Goal: Register for event/course

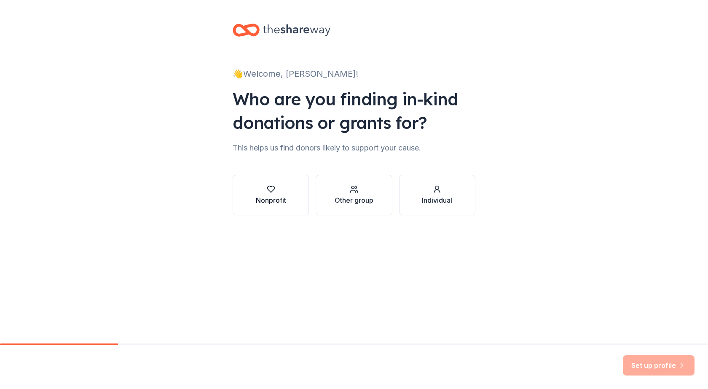
click at [278, 201] on div "Nonprofit" at bounding box center [271, 200] width 30 height 10
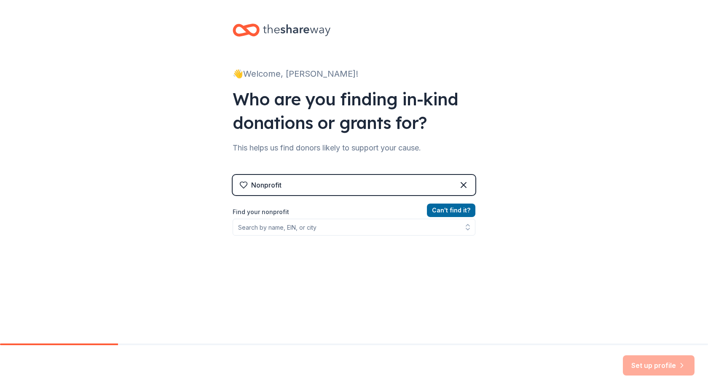
click at [338, 196] on div "Nonprofit Can ' t find it? Find your nonprofit" at bounding box center [354, 247] width 243 height 145
click at [339, 186] on div "Nonprofit" at bounding box center [354, 185] width 243 height 20
click at [281, 184] on div "Nonprofit" at bounding box center [354, 185] width 243 height 20
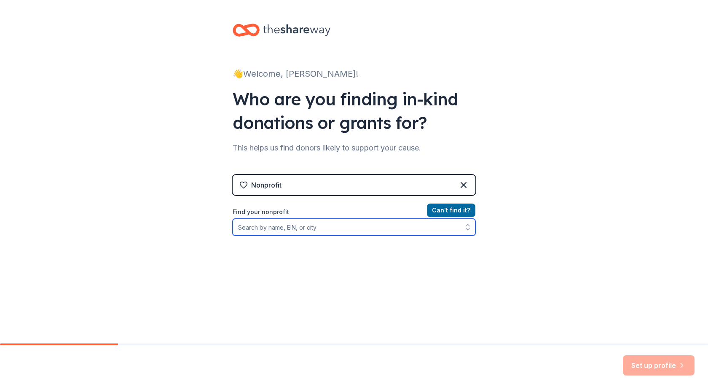
click at [261, 226] on input "Find your nonprofit" at bounding box center [354, 227] width 243 height 17
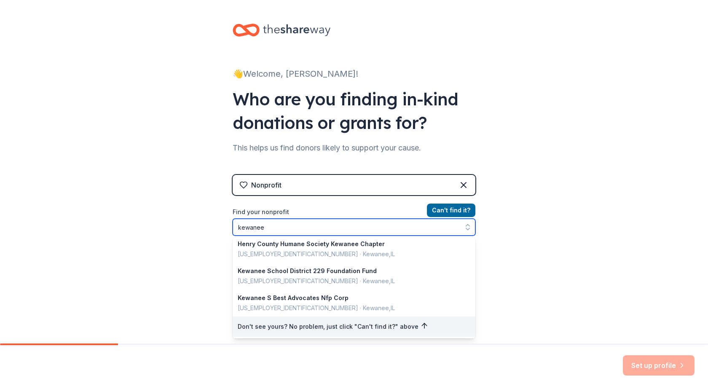
scroll to position [17, 0]
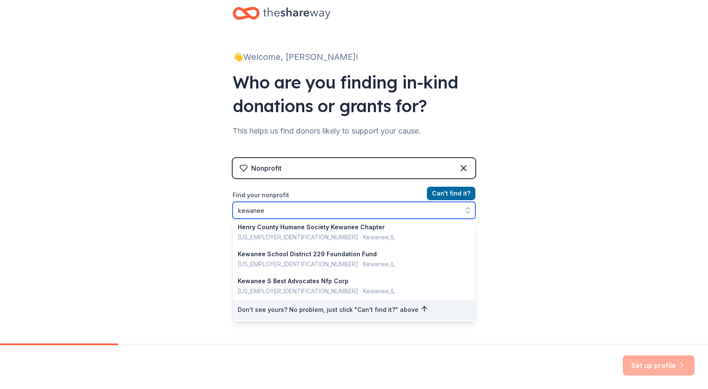
drag, startPoint x: 223, startPoint y: 216, endPoint x: 102, endPoint y: 225, distance: 121.3
click at [102, 225] on div "👋 Welcome, [PERSON_NAME]! Who are you finding in-kind donations or grants for? …" at bounding box center [354, 163] width 708 height 361
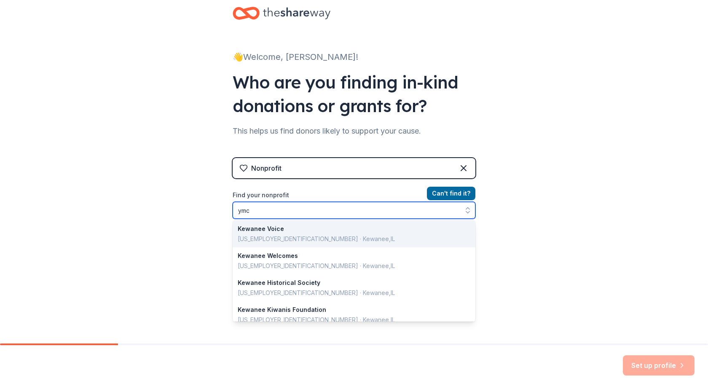
scroll to position [0, 0]
type input "y"
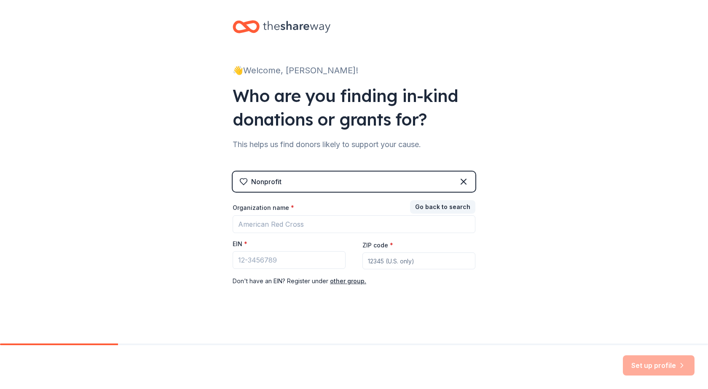
scroll to position [3, 0]
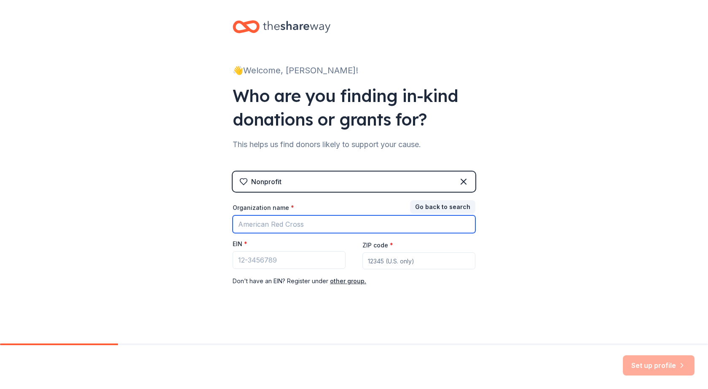
click at [241, 225] on input "Organization name *" at bounding box center [354, 224] width 243 height 18
type input "two rivers ymca"
click at [308, 226] on input "two rivers ymca" at bounding box center [354, 224] width 243 height 18
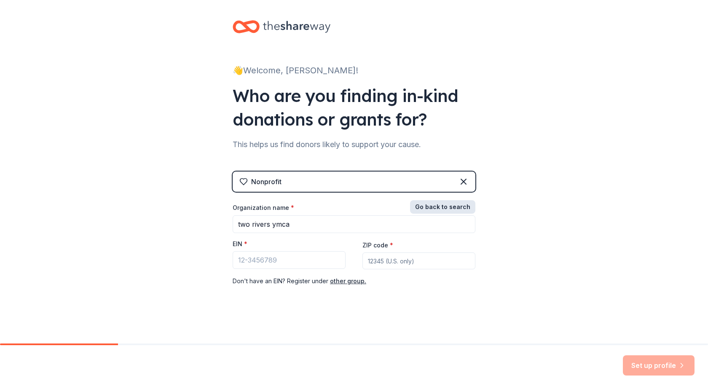
click at [446, 206] on button "Go back to search" at bounding box center [442, 206] width 65 height 13
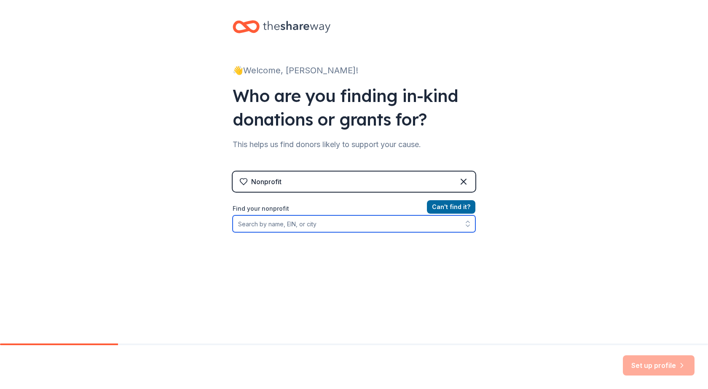
click at [259, 224] on input "Find your nonprofit" at bounding box center [354, 223] width 243 height 17
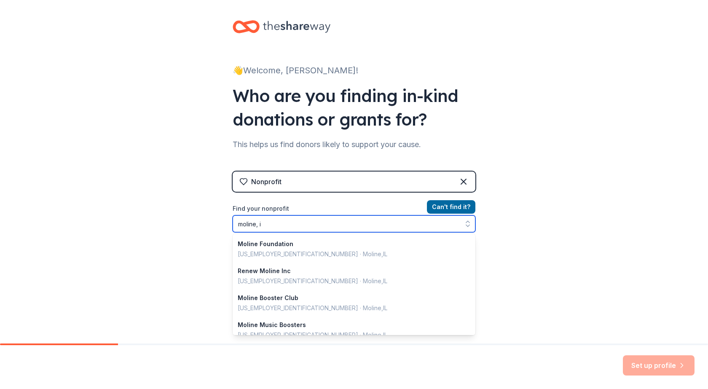
type input "moline, [GEOGRAPHIC_DATA]"
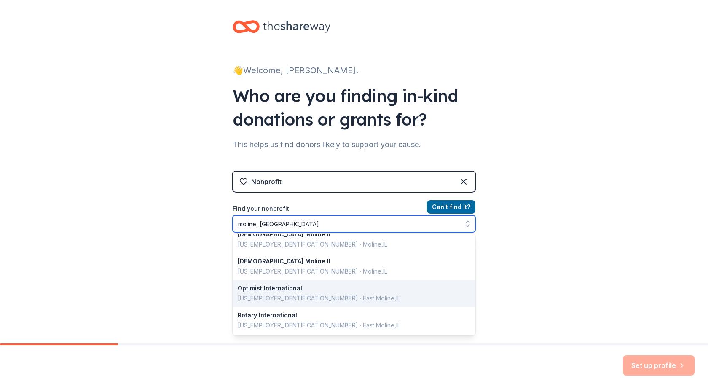
scroll to position [0, 0]
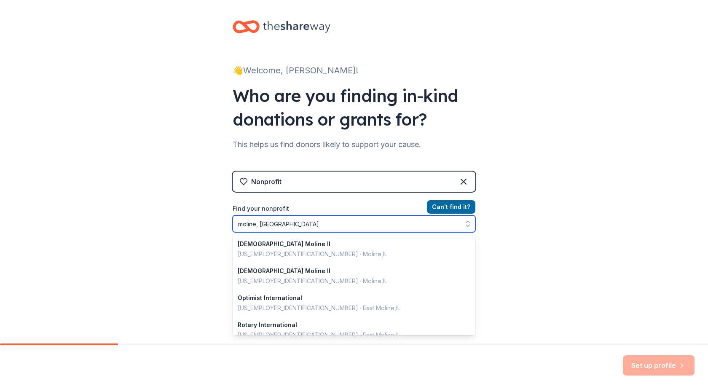
click at [272, 221] on input "moline, [GEOGRAPHIC_DATA]" at bounding box center [354, 223] width 243 height 17
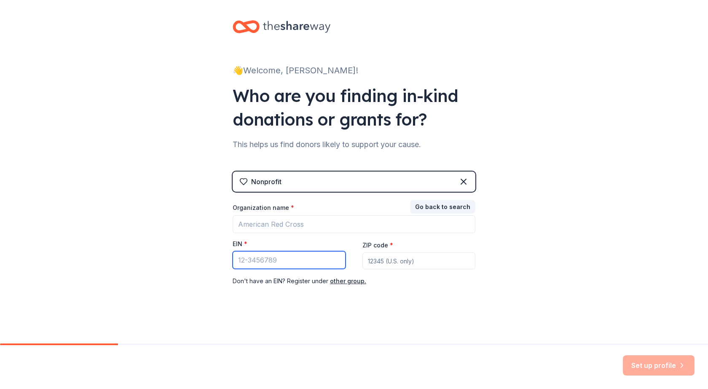
click at [249, 263] on input "EIN *" at bounding box center [289, 260] width 113 height 18
type input "[US_EMPLOYER_IDENTIFICATION_NUMBER]"
click at [384, 265] on input "ZIP code *" at bounding box center [419, 261] width 113 height 17
type input "6"
type input "61265"
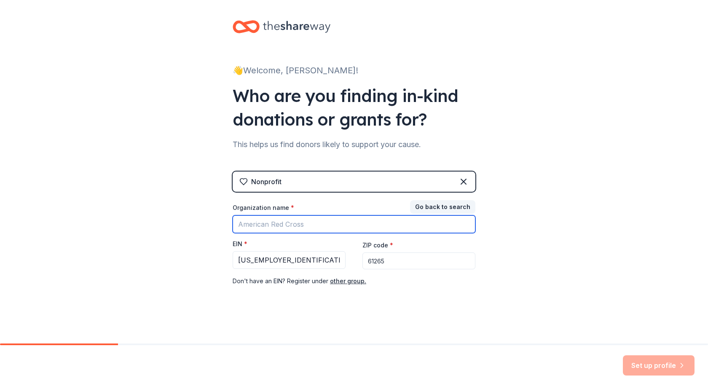
click at [268, 231] on input "Organization name *" at bounding box center [354, 224] width 243 height 18
type input "Two Rivers Ymca"
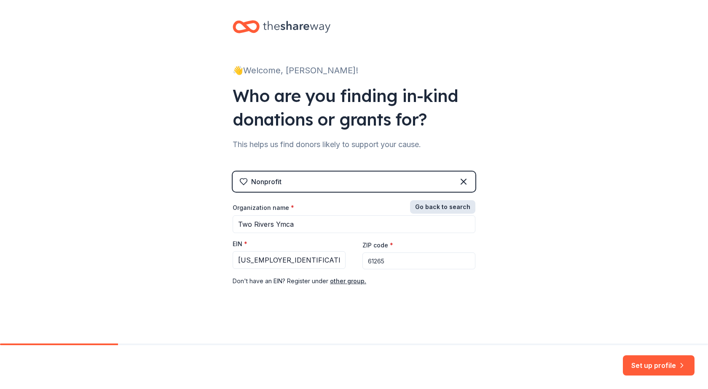
click at [437, 204] on button "Go back to search" at bounding box center [442, 206] width 65 height 13
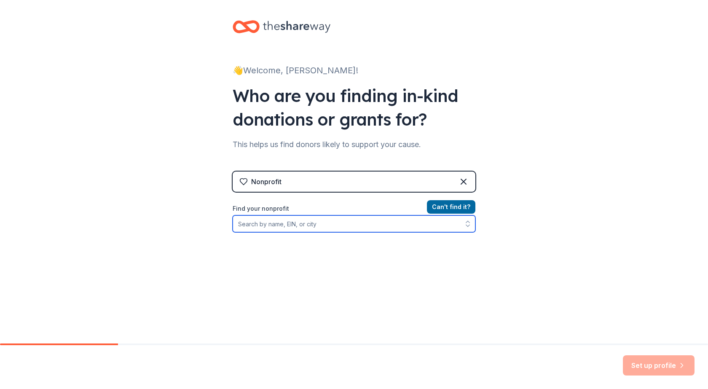
click at [315, 224] on input "Find your nonprofit" at bounding box center [354, 223] width 243 height 17
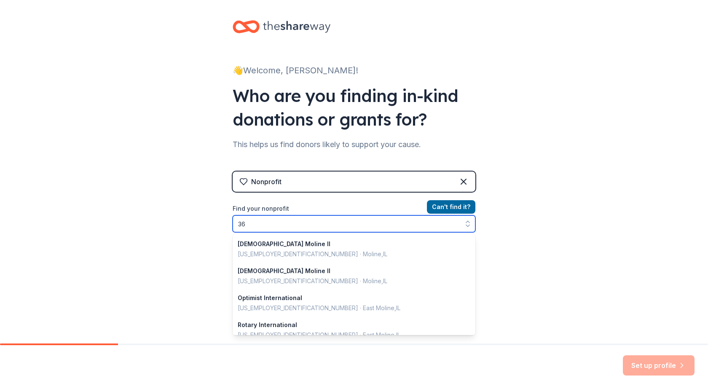
scroll to position [137, 0]
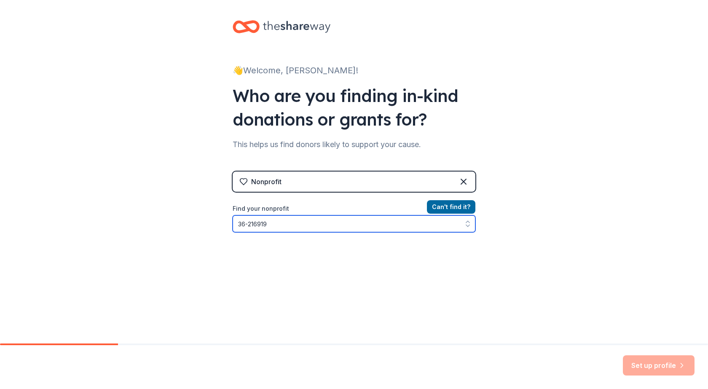
type input "[US_EMPLOYER_IDENTIFICATION_NUMBER]"
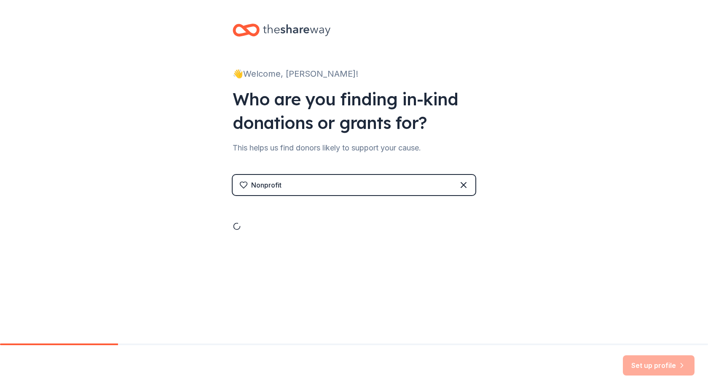
scroll to position [0, 0]
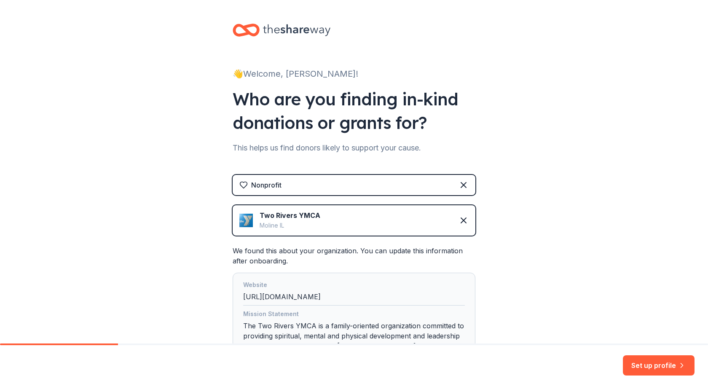
click at [295, 220] on div "Two Rivers YMCA" at bounding box center [290, 215] width 61 height 10
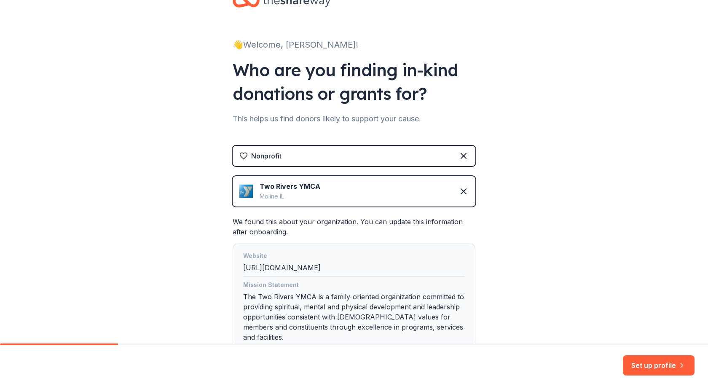
scroll to position [42, 0]
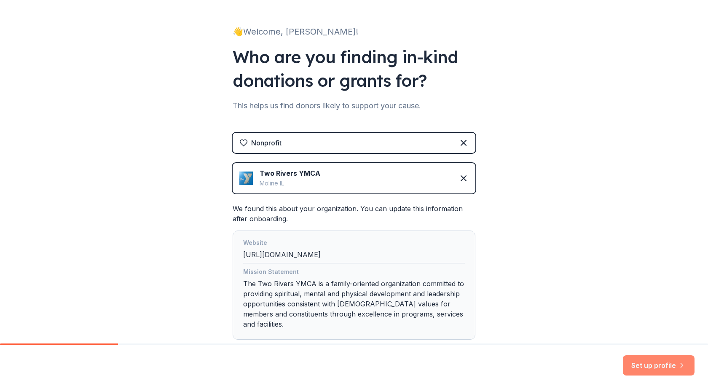
click at [636, 366] on button "Set up profile" at bounding box center [659, 365] width 72 height 20
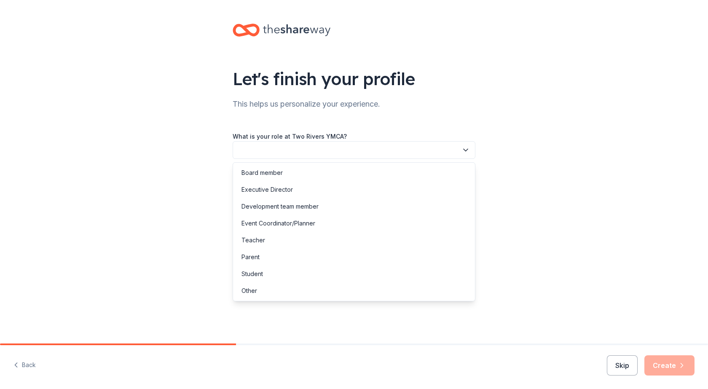
click at [355, 142] on button "button" at bounding box center [354, 150] width 243 height 18
click at [281, 221] on div "Event Coordinator/Planner" at bounding box center [279, 223] width 74 height 10
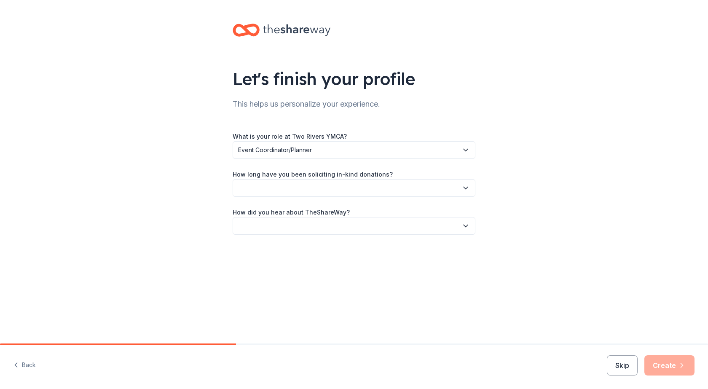
click at [265, 175] on label "How long have you been soliciting in-kind donations?" at bounding box center [313, 174] width 160 height 8
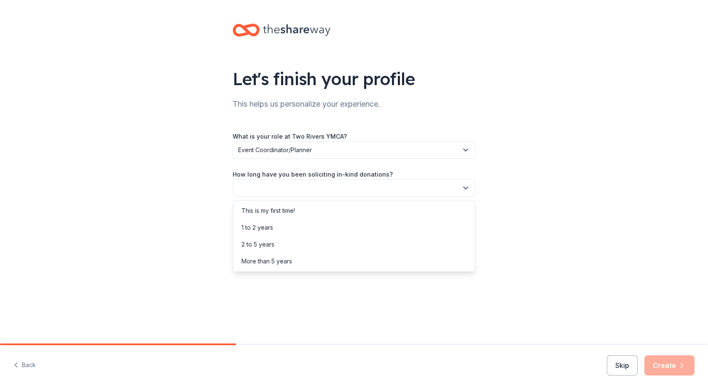
drag, startPoint x: 388, startPoint y: 188, endPoint x: 394, endPoint y: 184, distance: 6.8
click at [389, 186] on button "button" at bounding box center [354, 188] width 243 height 18
click at [269, 263] on div "More than 5 years" at bounding box center [267, 261] width 51 height 10
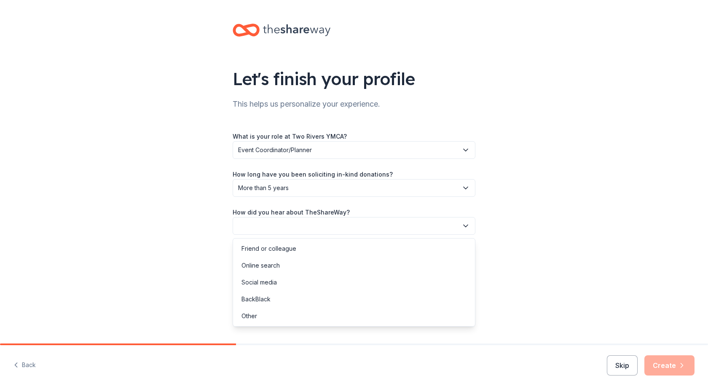
click at [281, 217] on button "button" at bounding box center [354, 226] width 243 height 18
click at [270, 263] on div "Online search" at bounding box center [261, 266] width 38 height 10
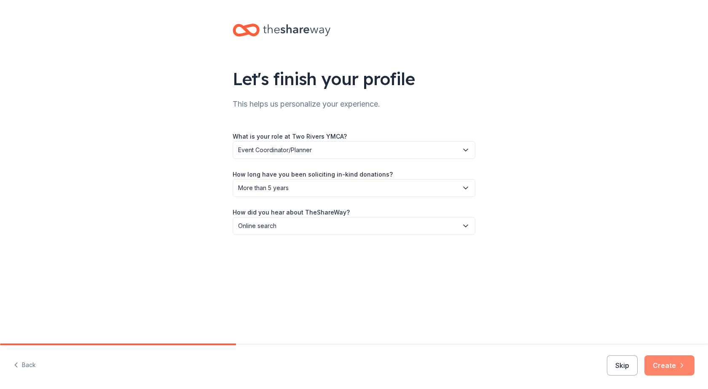
click at [675, 366] on button "Create" at bounding box center [670, 365] width 50 height 20
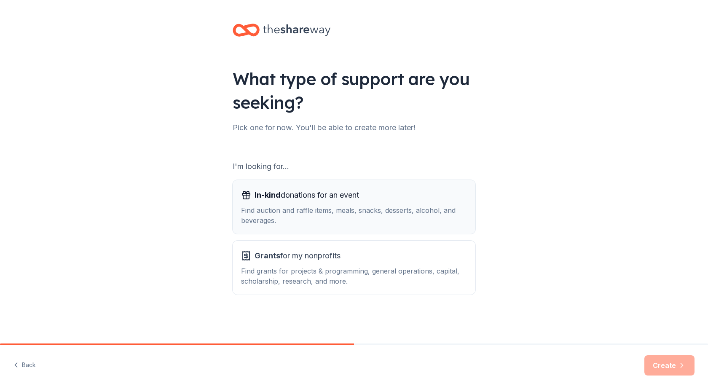
click at [375, 218] on div "Find auction and raffle items, meals, snacks, desserts, alcohol, and beverages." at bounding box center [354, 215] width 226 height 20
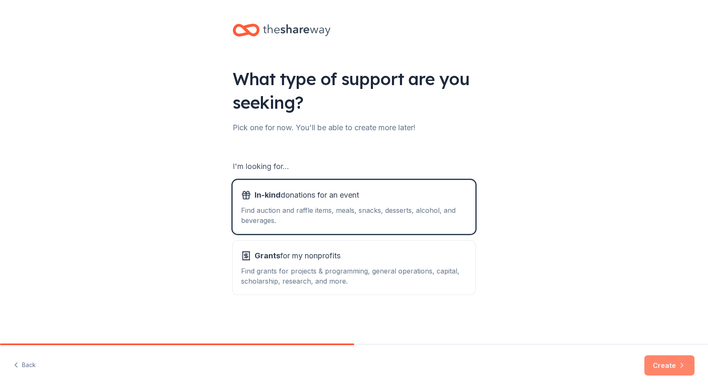
click at [668, 371] on button "Create" at bounding box center [670, 365] width 50 height 20
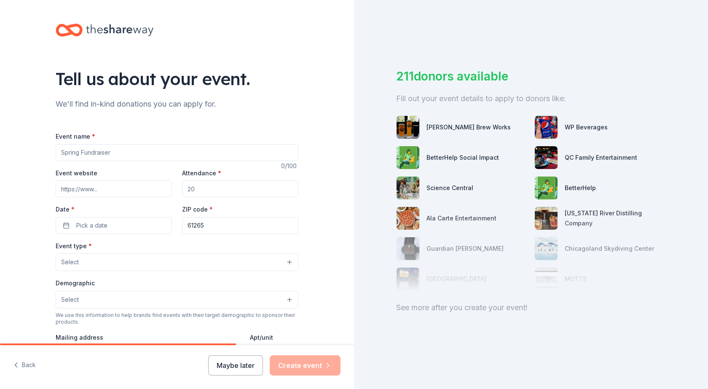
click at [113, 152] on input "Event name *" at bounding box center [177, 152] width 243 height 17
type input "Annual Auction"
type input "100"
click at [82, 227] on span "Pick a date" at bounding box center [91, 226] width 31 height 10
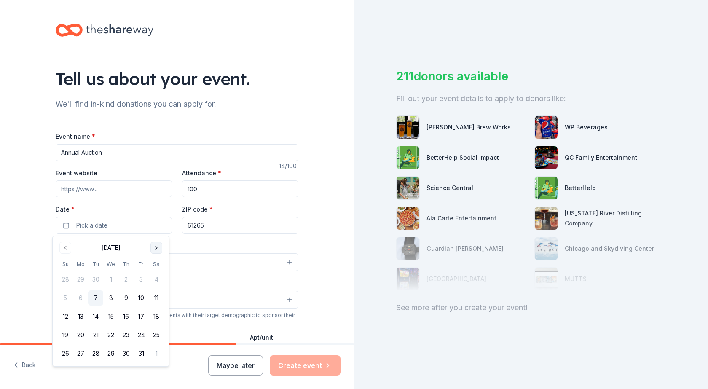
click at [156, 250] on button "Go to next month" at bounding box center [157, 248] width 12 height 12
click at [143, 282] on button "5" at bounding box center [141, 279] width 15 height 15
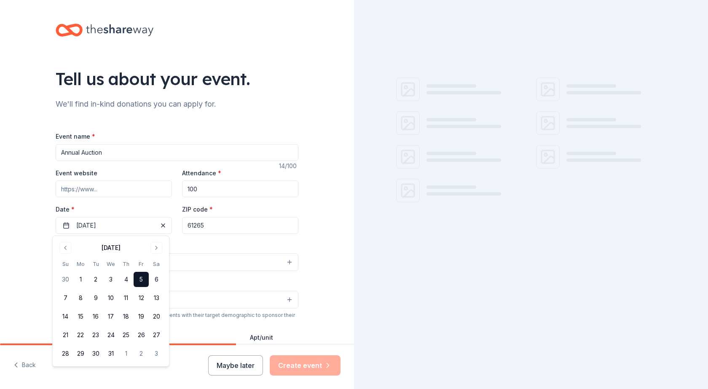
click at [229, 251] on div "Event type * Select" at bounding box center [177, 256] width 243 height 31
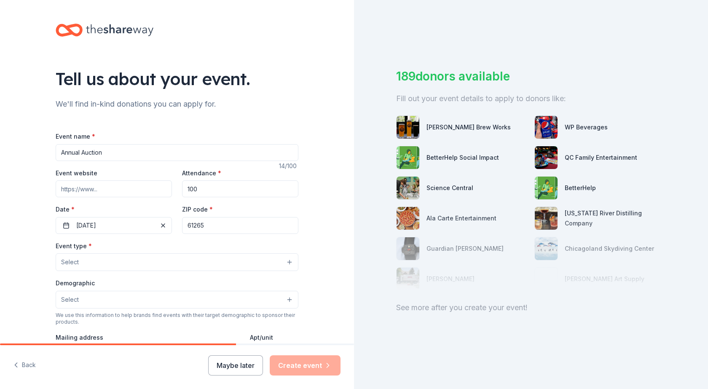
click at [95, 261] on button "Select" at bounding box center [177, 262] width 243 height 18
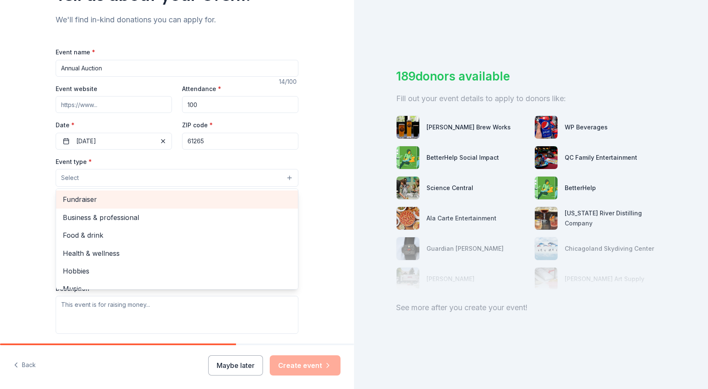
click at [87, 200] on span "Fundraiser" at bounding box center [177, 199] width 229 height 11
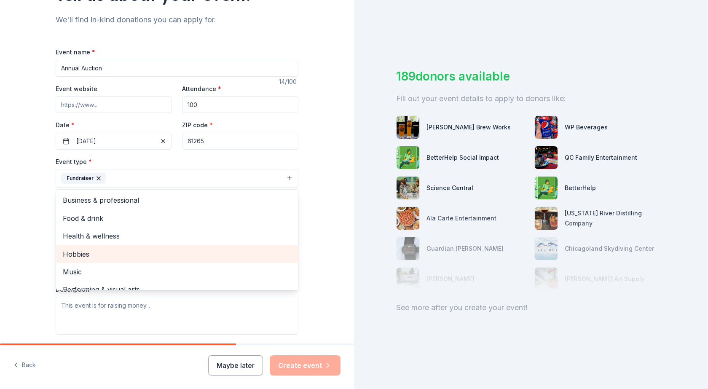
click at [224, 261] on div "Hobbies" at bounding box center [177, 254] width 242 height 18
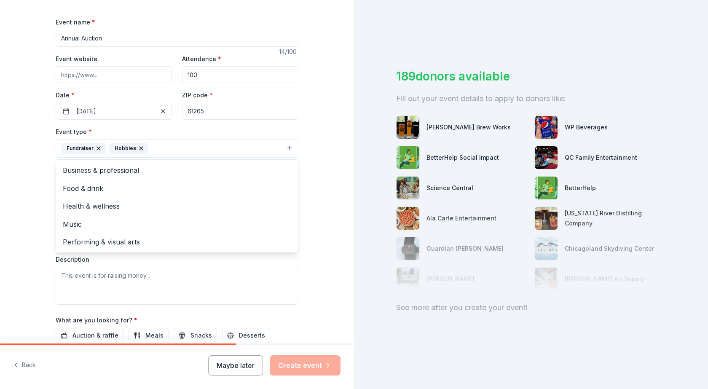
scroll to position [127, 0]
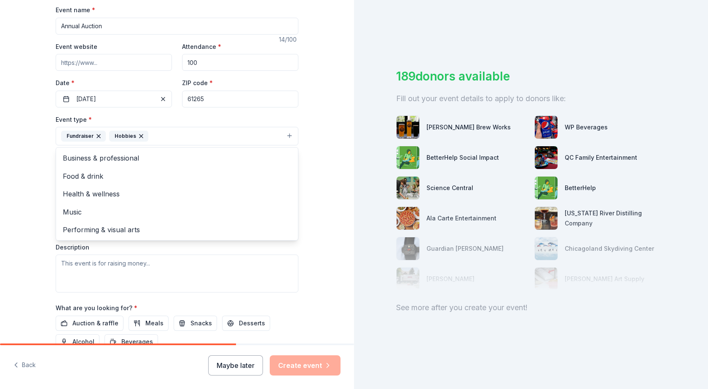
click at [99, 264] on div "Event type * Fundraiser Hobbies Business & professional Food & drink Health & w…" at bounding box center [177, 203] width 243 height 178
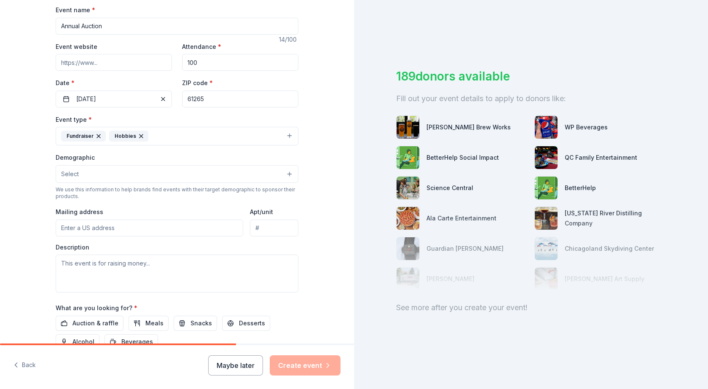
scroll to position [169, 0]
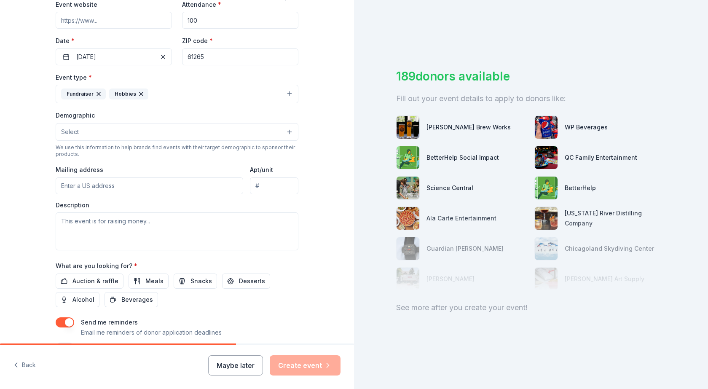
click at [90, 180] on input "Mailing address" at bounding box center [150, 186] width 188 height 17
type input "[STREET_ADDRESS]"
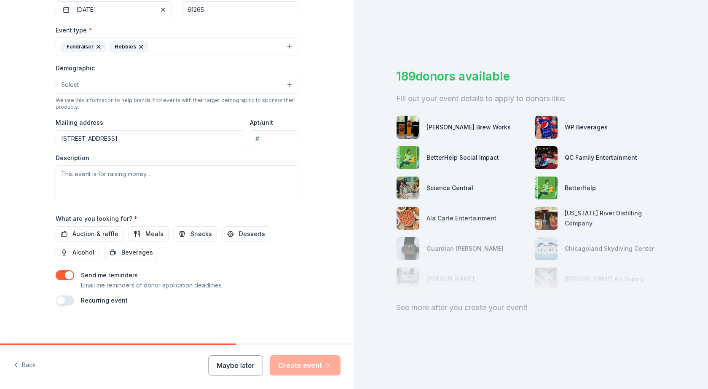
scroll to position [218, 0]
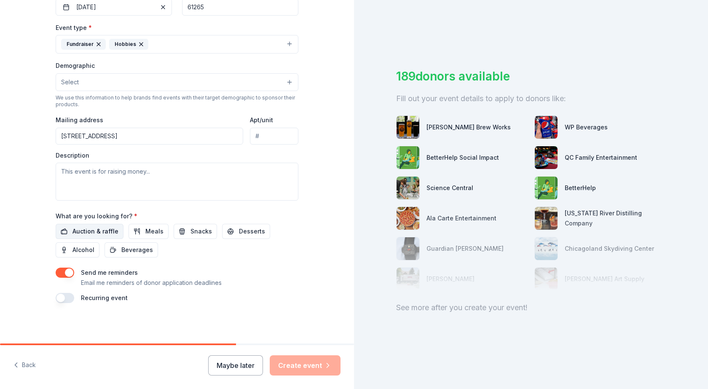
click at [104, 234] on span "Auction & raffle" at bounding box center [96, 231] width 46 height 10
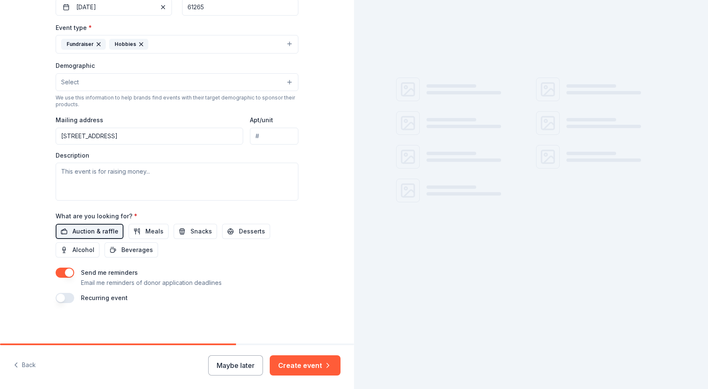
click at [92, 233] on span "Auction & raffle" at bounding box center [96, 231] width 46 height 10
click at [92, 232] on span "Auction & raffle" at bounding box center [96, 231] width 46 height 10
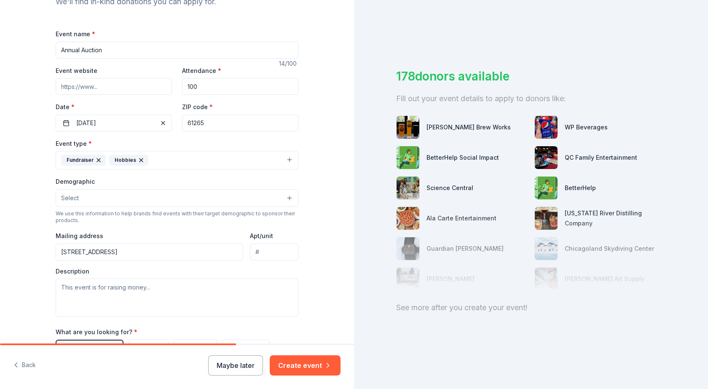
scroll to position [92, 0]
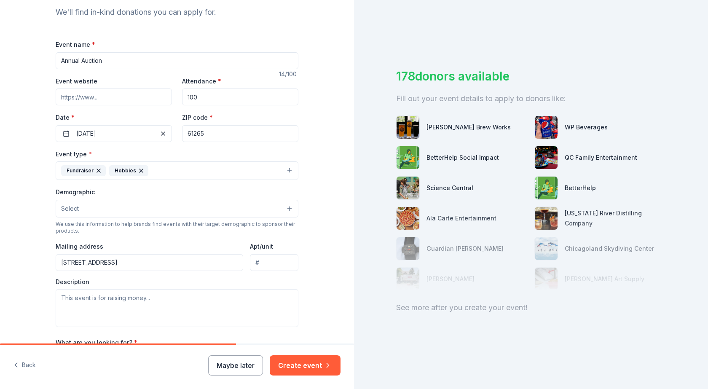
click at [70, 221] on div "We use this information to help brands find events with their target demographi…" at bounding box center [177, 227] width 243 height 13
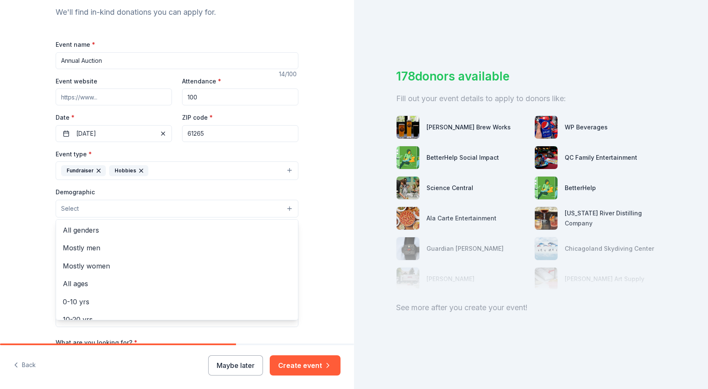
click at [74, 210] on span "Select" at bounding box center [70, 209] width 18 height 10
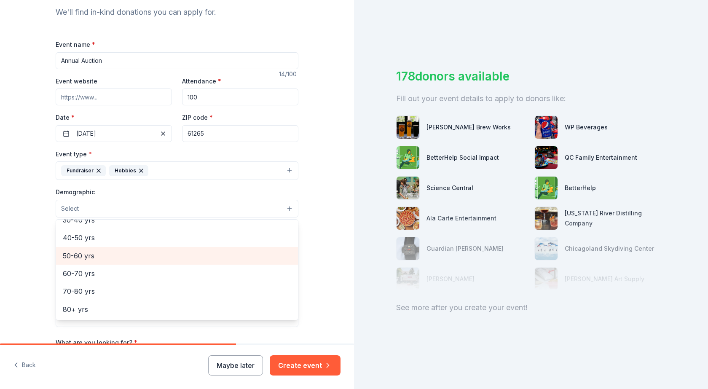
scroll to position [0, 0]
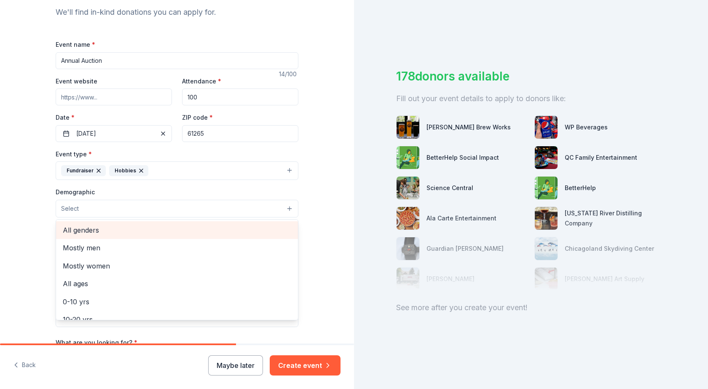
click at [80, 229] on span "All genders" at bounding box center [177, 230] width 229 height 11
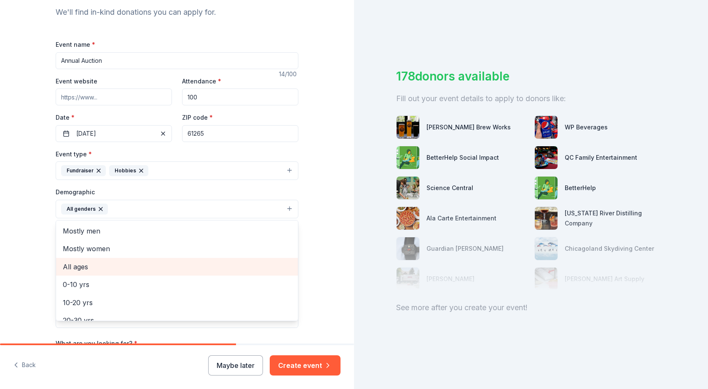
click at [75, 263] on span "All ages" at bounding box center [177, 266] width 229 height 11
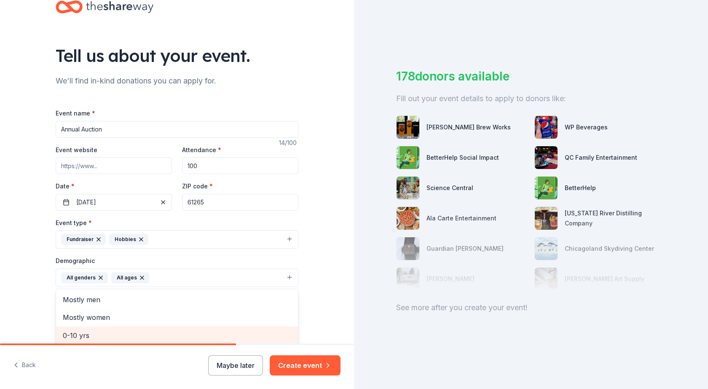
scroll to position [8, 0]
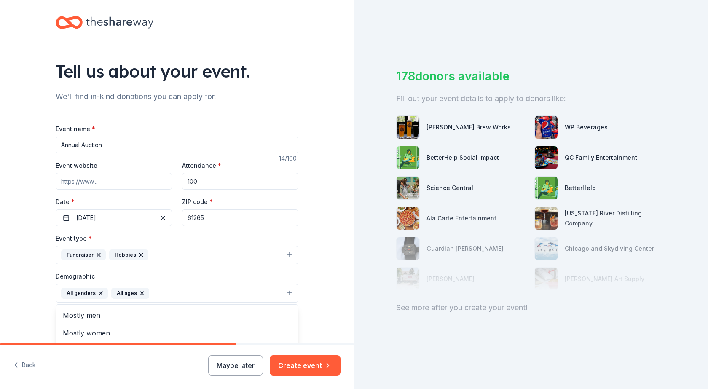
click at [137, 256] on div "Event type * Fundraiser Hobbies Demographic All genders All ages Mostly men Mos…" at bounding box center [177, 322] width 243 height 179
click at [115, 257] on div "Hobbies" at bounding box center [128, 255] width 39 height 11
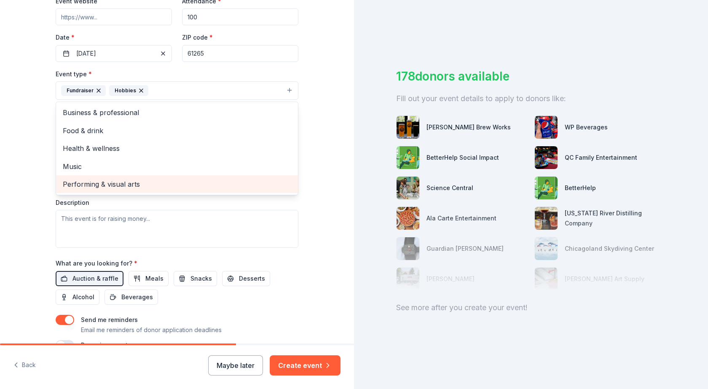
scroll to position [218, 0]
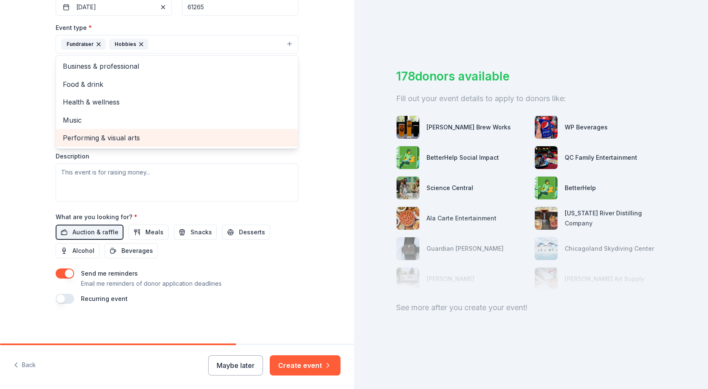
click at [99, 137] on span "Performing & visual arts" at bounding box center [177, 137] width 229 height 11
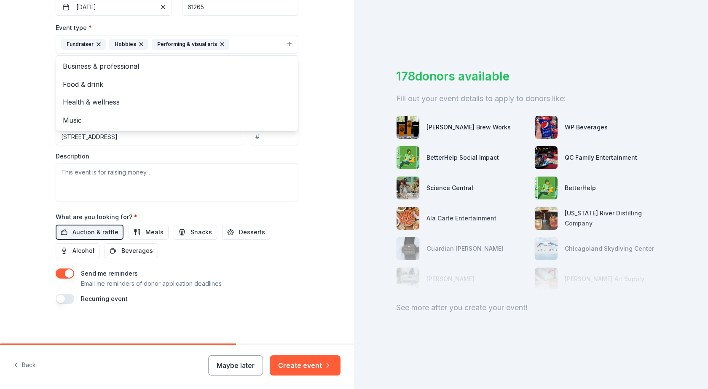
click at [207, 135] on div "Event type * Fundraiser Hobbies Performing & visual arts Business & professiona…" at bounding box center [177, 111] width 243 height 179
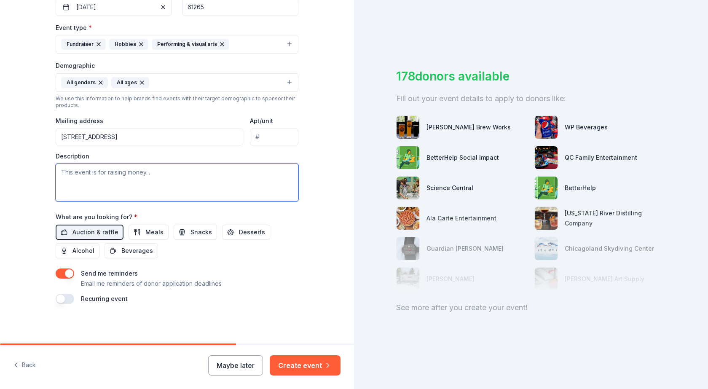
click at [146, 175] on textarea at bounding box center [177, 183] width 243 height 38
click at [150, 175] on textarea at bounding box center [177, 183] width 243 height 38
drag, startPoint x: 150, startPoint y: 175, endPoint x: 0, endPoint y: 197, distance: 151.2
click at [0, 199] on div "Tell us about your event. We'll find in-kind donations you can apply for. Event…" at bounding box center [177, 63] width 354 height 563
paste textarea "This year marks the 26th year the [DEMOGRAPHIC_DATA] of [GEOGRAPHIC_DATA] has h…"
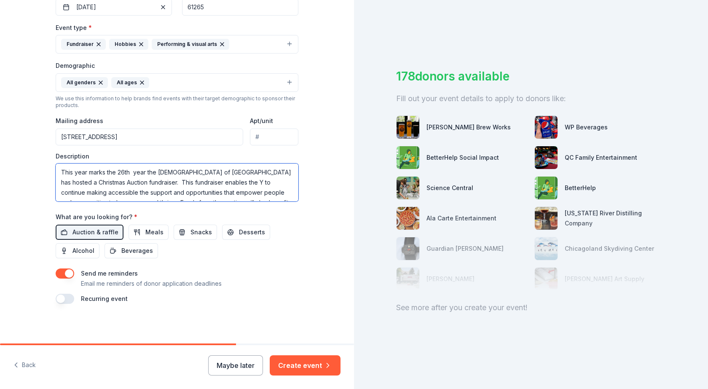
scroll to position [16, 0]
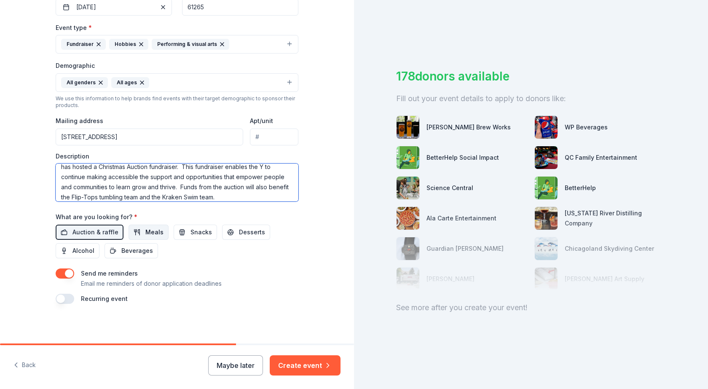
type textarea "This year marks the 26th year the [DEMOGRAPHIC_DATA] of [GEOGRAPHIC_DATA] has h…"
click at [150, 233] on span "Meals" at bounding box center [154, 232] width 18 height 10
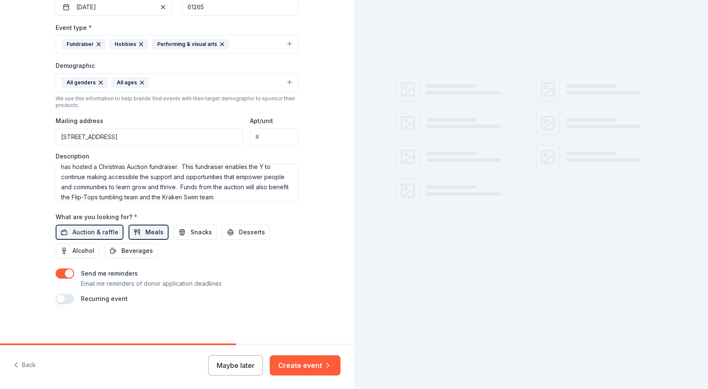
click at [151, 232] on span "Meals" at bounding box center [154, 232] width 18 height 10
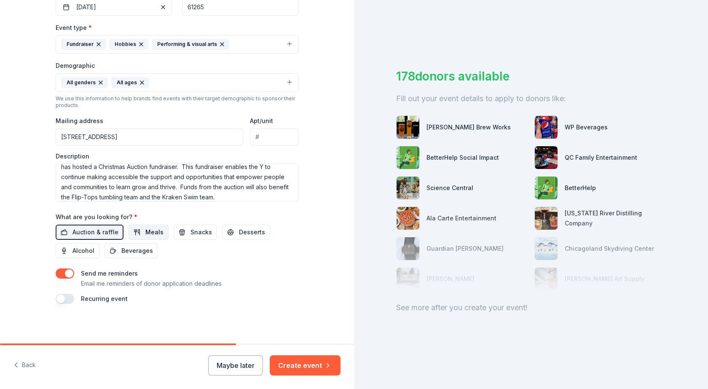
click at [145, 230] on span "Meals" at bounding box center [154, 232] width 18 height 10
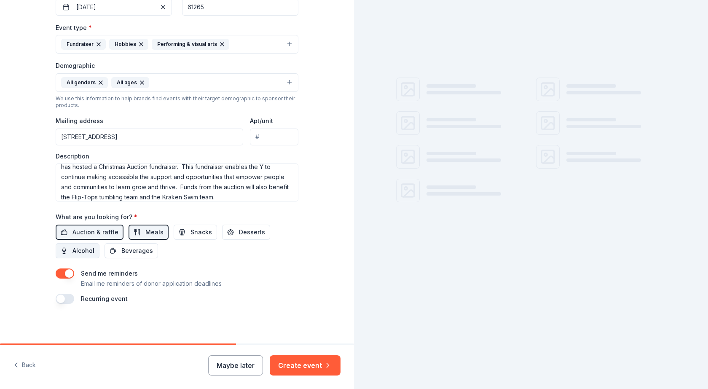
click at [73, 252] on span "Alcohol" at bounding box center [84, 251] width 22 height 10
click at [122, 251] on span "Beverages" at bounding box center [137, 251] width 32 height 10
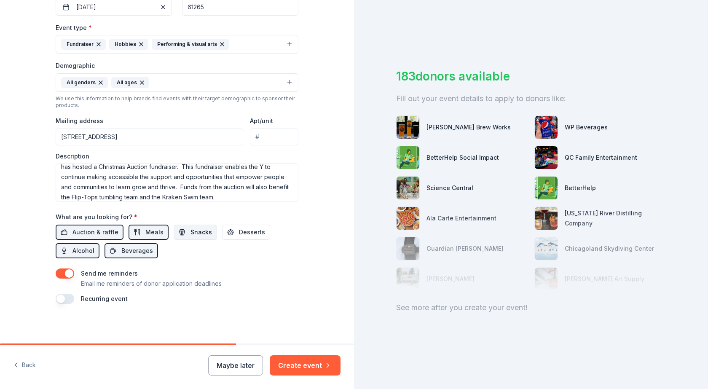
click at [191, 229] on span "Snacks" at bounding box center [202, 232] width 22 height 10
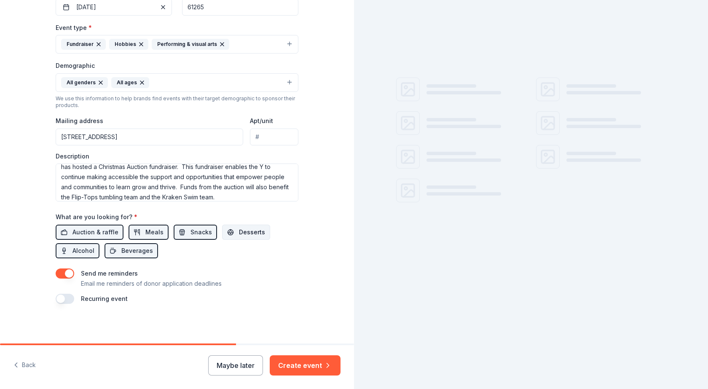
click at [239, 232] on span "Desserts" at bounding box center [252, 232] width 26 height 10
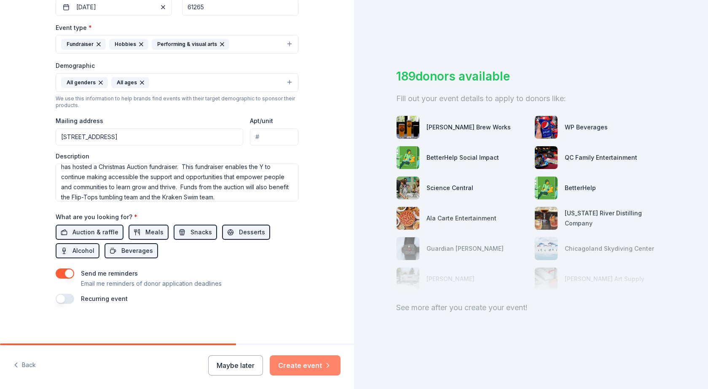
click at [306, 364] on button "Create event" at bounding box center [305, 365] width 71 height 20
